Goal: Transaction & Acquisition: Purchase product/service

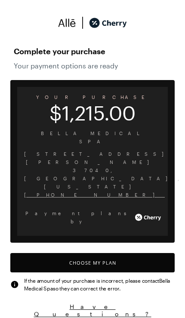
click at [119, 253] on button "Choose My Plan" at bounding box center [92, 262] width 164 height 19
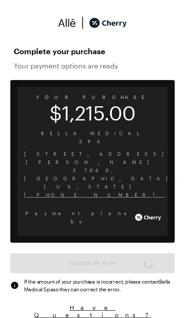
scroll to position [712, 0]
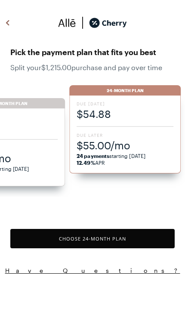
click at [101, 241] on button "Choose 24 -Month Plan" at bounding box center [92, 238] width 164 height 19
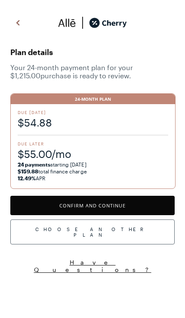
click at [108, 207] on button "Confirm and Continue" at bounding box center [92, 205] width 164 height 19
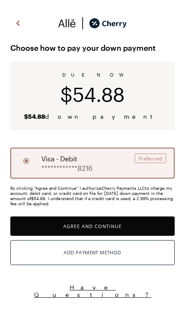
click at [90, 229] on button "Agree and Continue" at bounding box center [92, 226] width 164 height 19
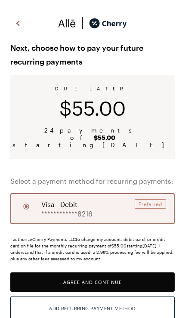
click at [97, 272] on button "Agree and Continue" at bounding box center [92, 281] width 164 height 19
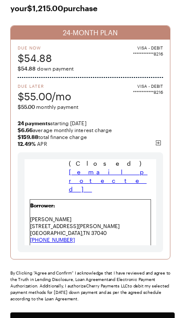
scroll to position [57, 0]
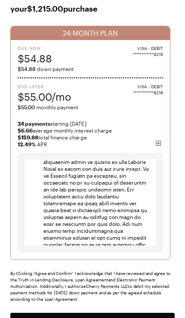
click at [116, 318] on button "Agree and Confirm" at bounding box center [92, 322] width 164 height 19
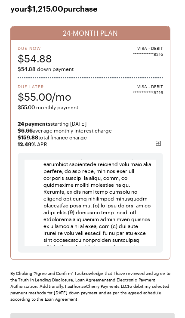
scroll to position [2261, 0]
